Goal: Navigation & Orientation: Go to known website

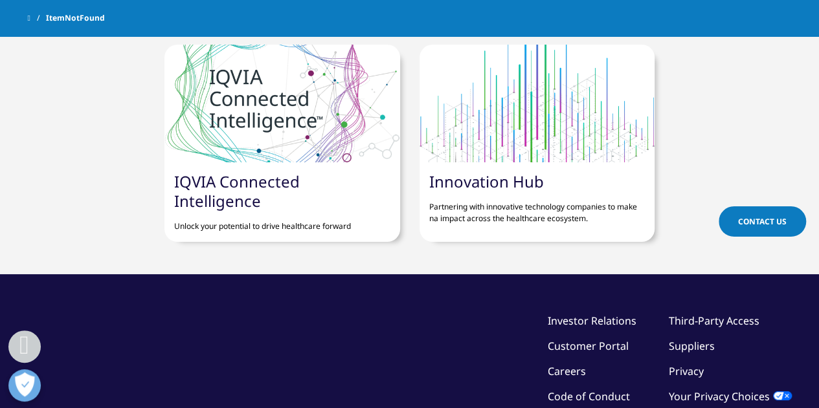
scroll to position [712, 0]
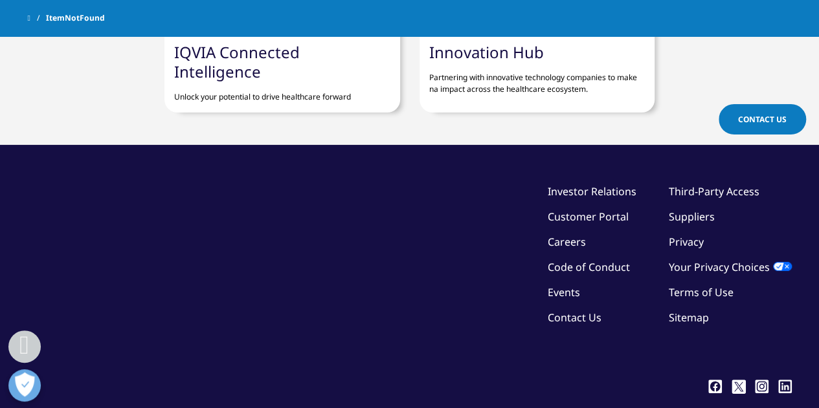
click at [691, 285] on link "Terms of Use" at bounding box center [700, 292] width 65 height 14
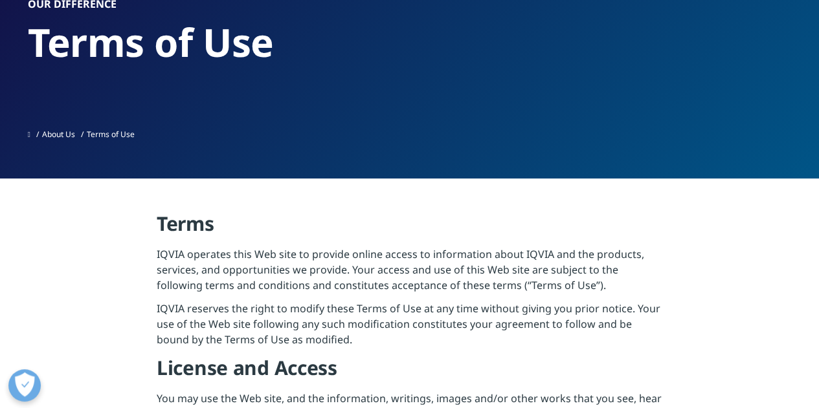
scroll to position [129, 0]
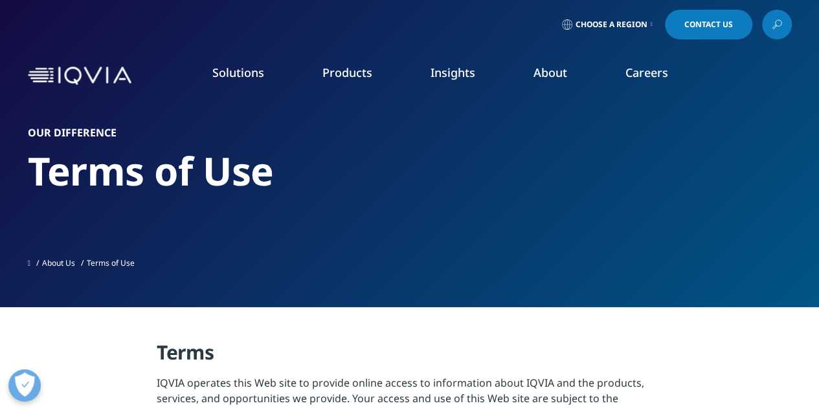
click at [39, 72] on img at bounding box center [80, 76] width 104 height 19
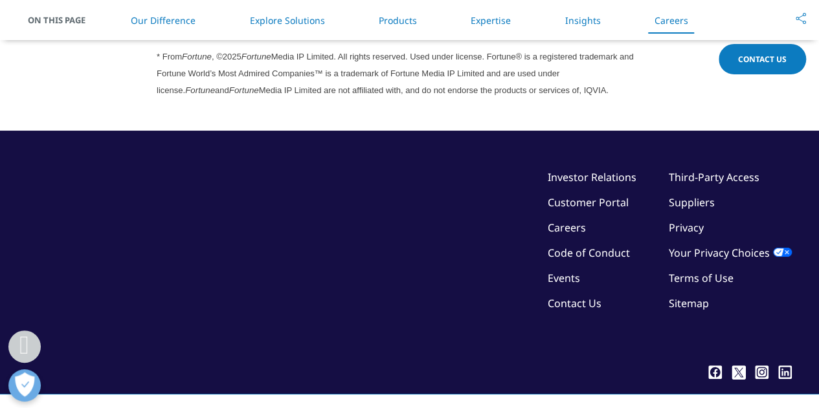
scroll to position [3697, 0]
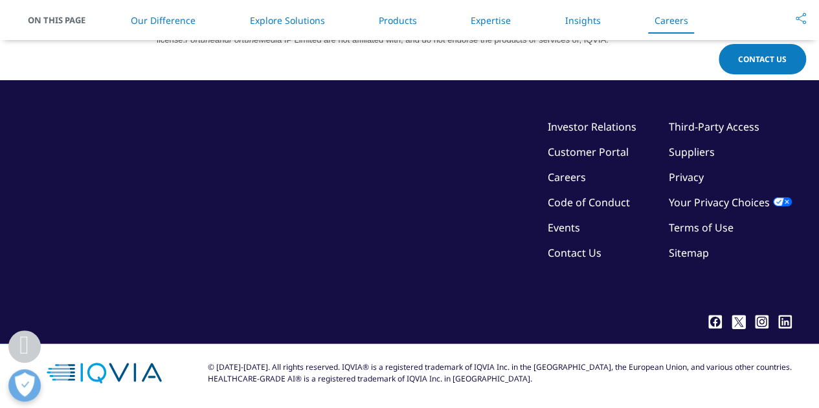
drag, startPoint x: 827, startPoint y: 19, endPoint x: 828, endPoint y: 378, distance: 359.1
